Goal: Task Accomplishment & Management: Manage account settings

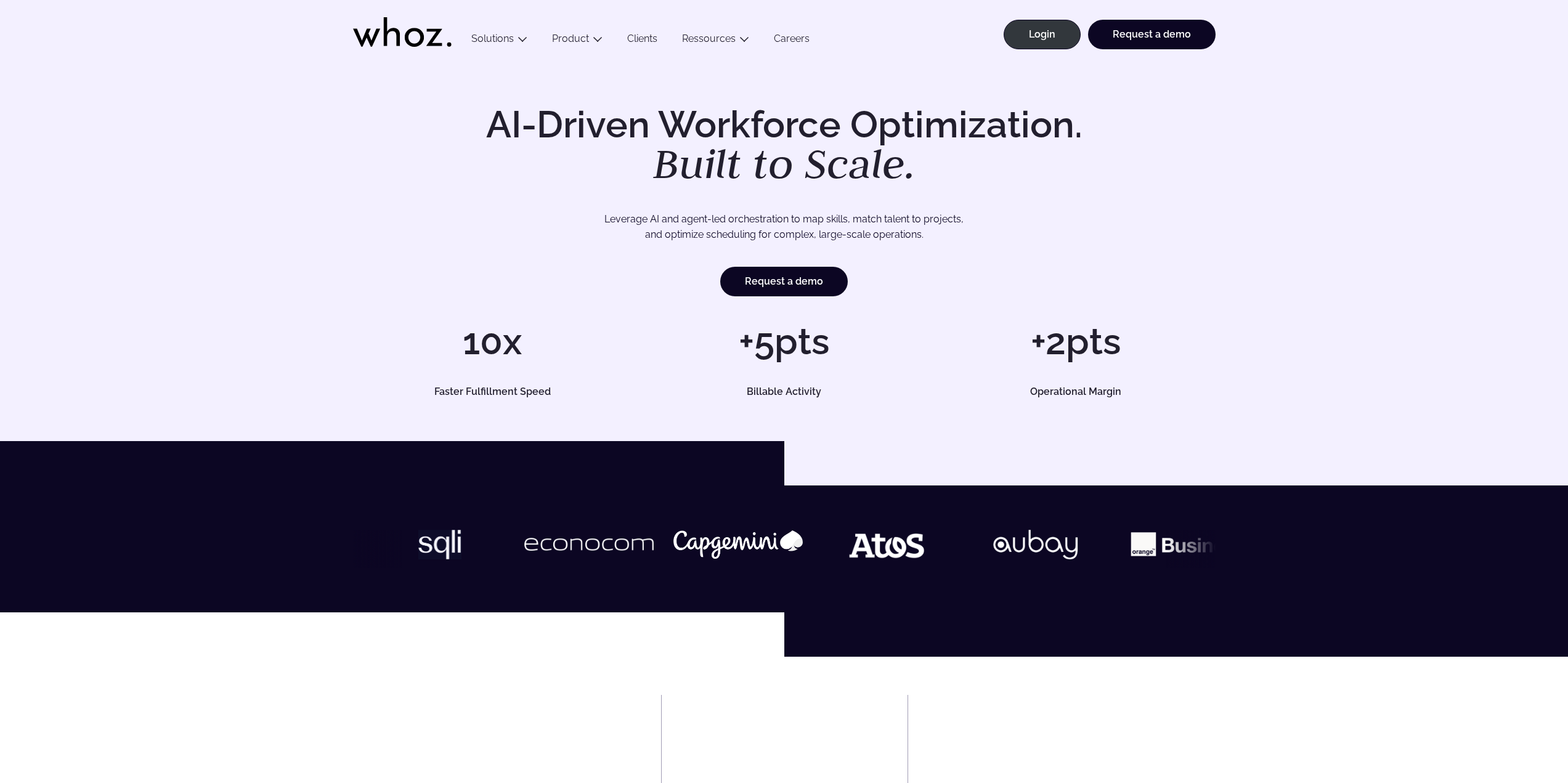
click at [1063, 22] on link "Login" at bounding box center [1042, 34] width 77 height 30
drag, startPoint x: 0, startPoint y: 0, endPoint x: 1056, endPoint y: 43, distance: 1056.9
click at [1056, 43] on link "Login" at bounding box center [1042, 34] width 77 height 30
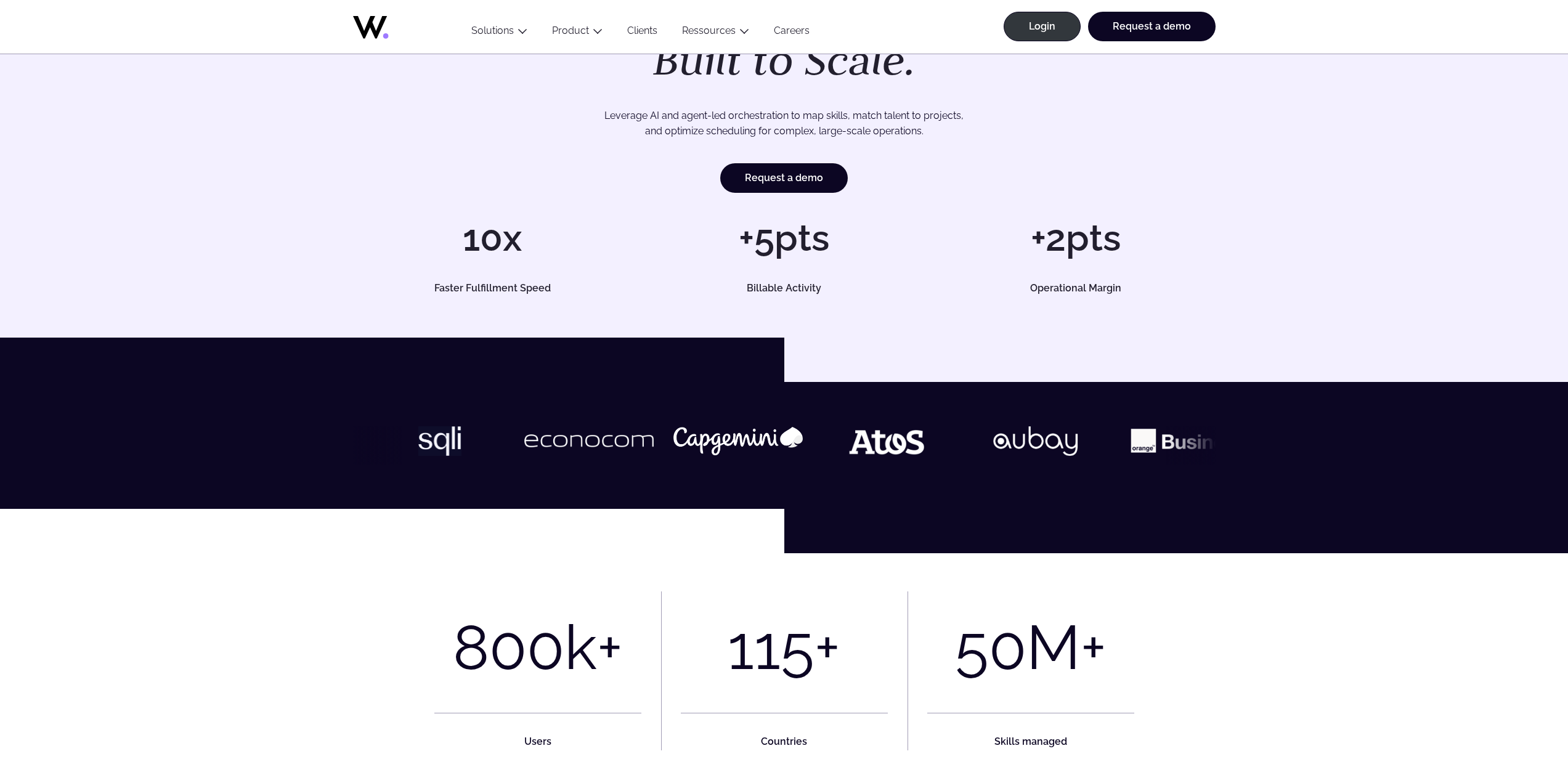
scroll to position [61, 0]
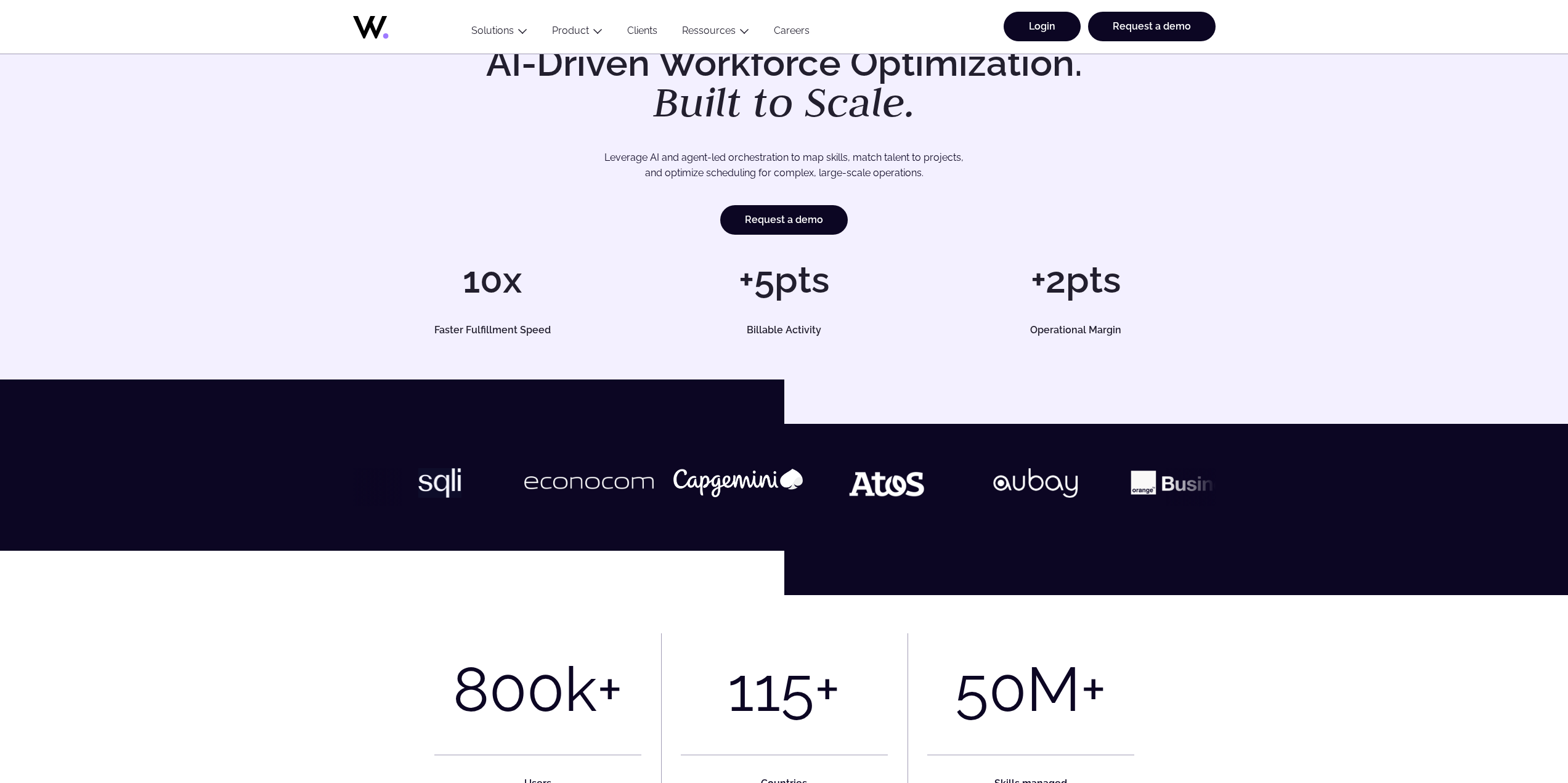
click at [1051, 34] on link "Login" at bounding box center [1042, 26] width 77 height 30
